Goal: Information Seeking & Learning: Learn about a topic

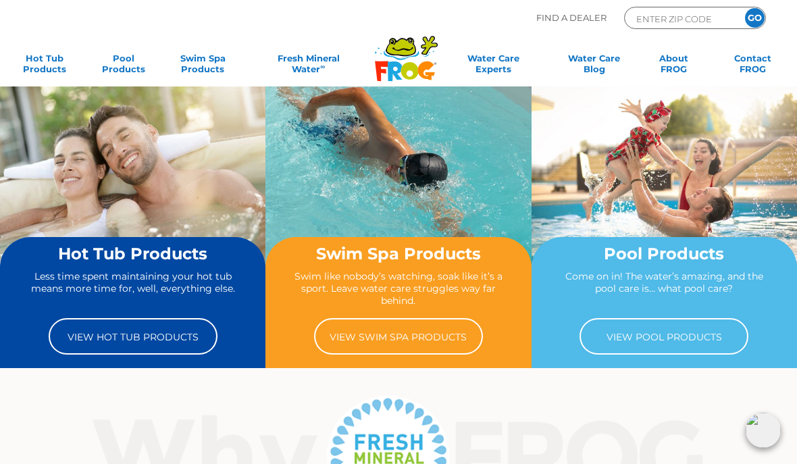
click at [120, 327] on link "View Hot Tub Products" at bounding box center [133, 336] width 169 height 36
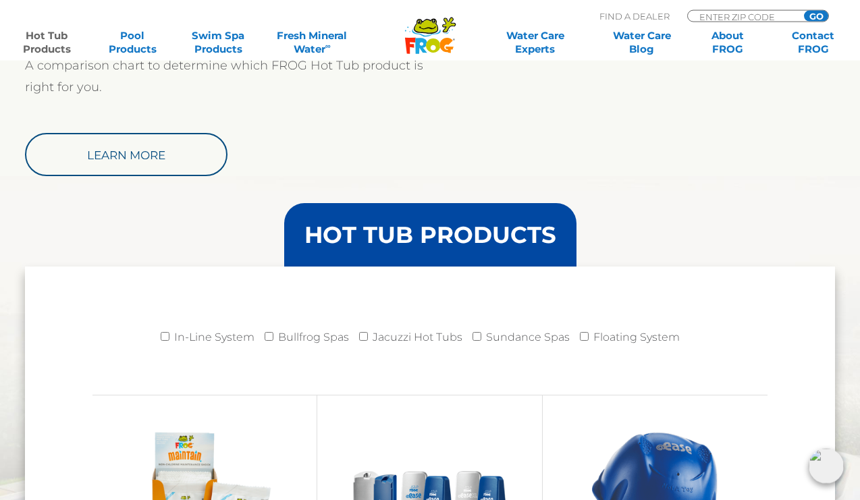
scroll to position [1186, 0]
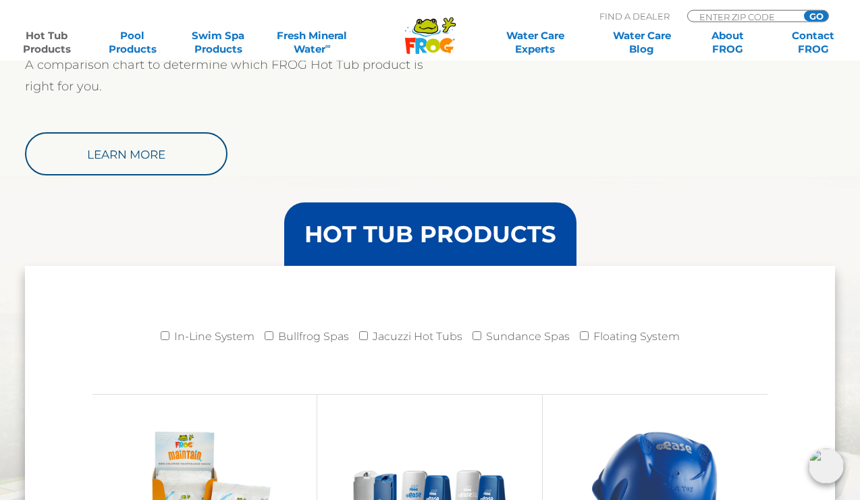
click at [164, 332] on input "In-Line System" at bounding box center [165, 336] width 9 height 9
checkbox input "true"
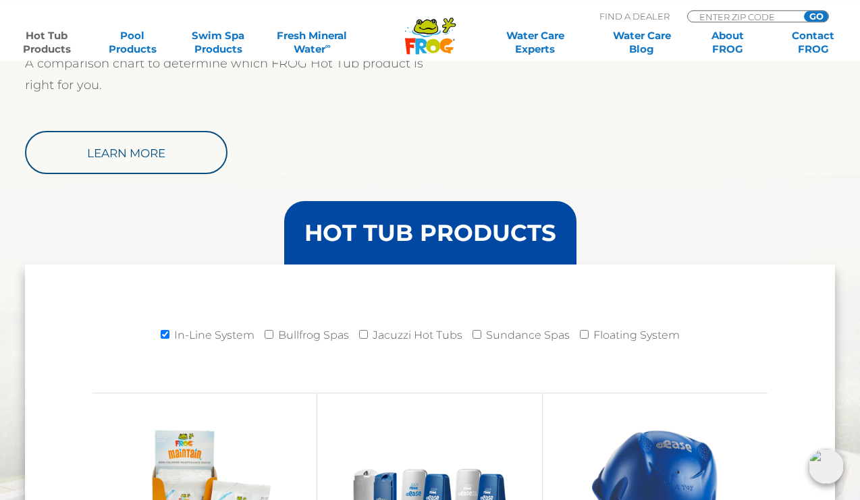
scroll to position [1188, 0]
click at [271, 338] on input "Bullfrog Spas" at bounding box center [269, 333] width 9 height 9
checkbox input "true"
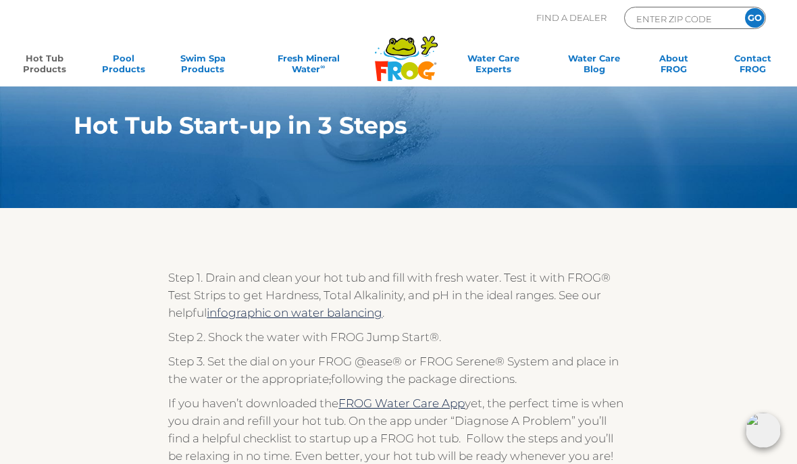
click at [54, 74] on link "Hot Tub Products" at bounding box center [44, 66] width 61 height 27
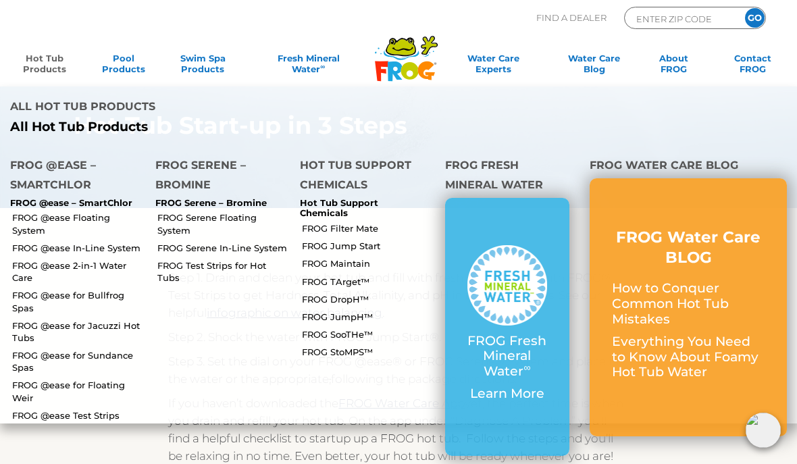
click at [26, 198] on p "FROG @ease – SmartChlor" at bounding box center [72, 203] width 125 height 11
click at [46, 208] on li "FROG @ease Floating System" at bounding box center [72, 223] width 145 height 30
click at [45, 198] on p "FROG @ease – SmartChlor" at bounding box center [72, 203] width 125 height 11
click at [99, 211] on link "FROG @ease Floating System" at bounding box center [78, 223] width 133 height 24
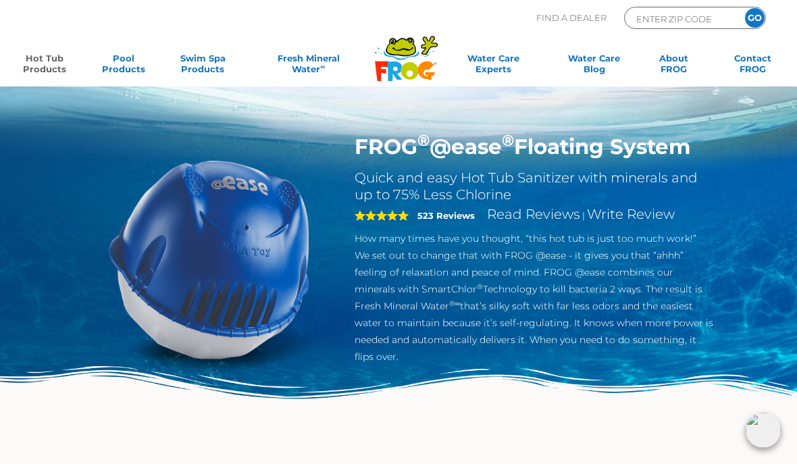
click at [52, 65] on link "Hot Tub Products" at bounding box center [44, 66] width 61 height 27
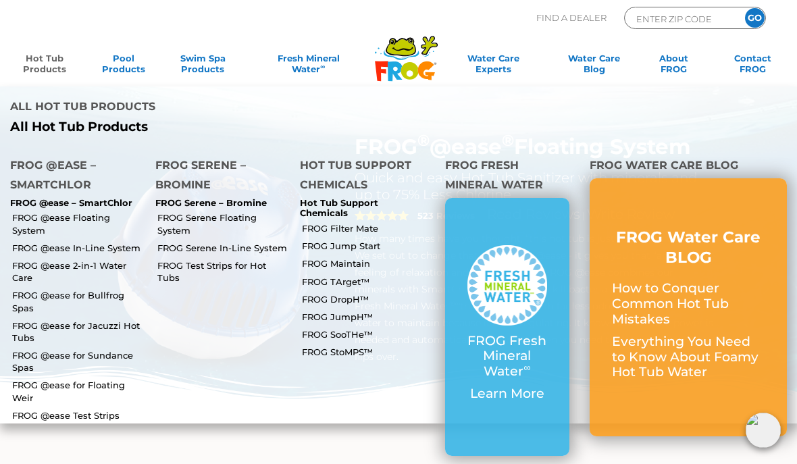
click at [89, 198] on p "FROG @ease – SmartChlor" at bounding box center [72, 203] width 125 height 11
click at [123, 242] on link "FROG @ease In-Line System" at bounding box center [78, 248] width 133 height 12
